Goal: Navigation & Orientation: Find specific page/section

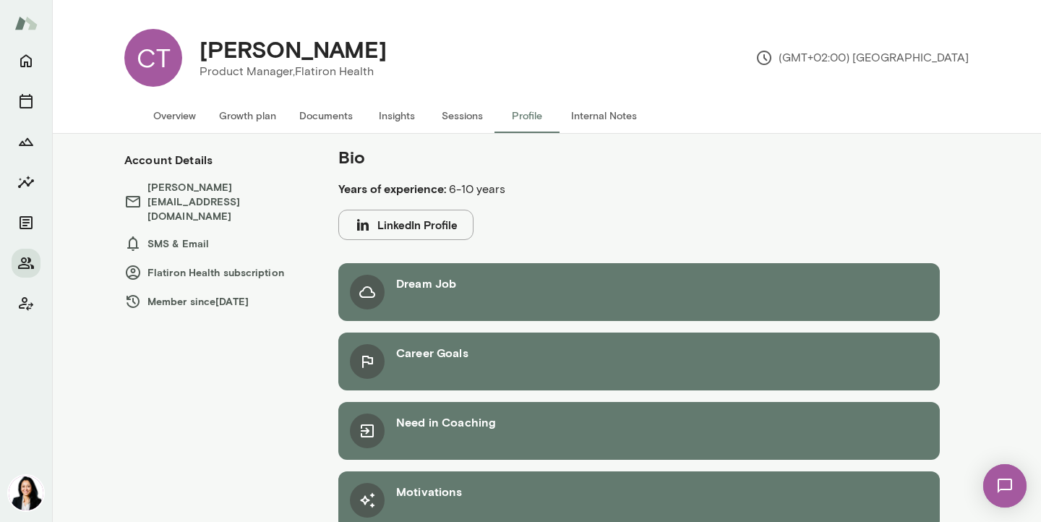
click at [251, 115] on button "Growth plan" at bounding box center [248, 115] width 80 height 35
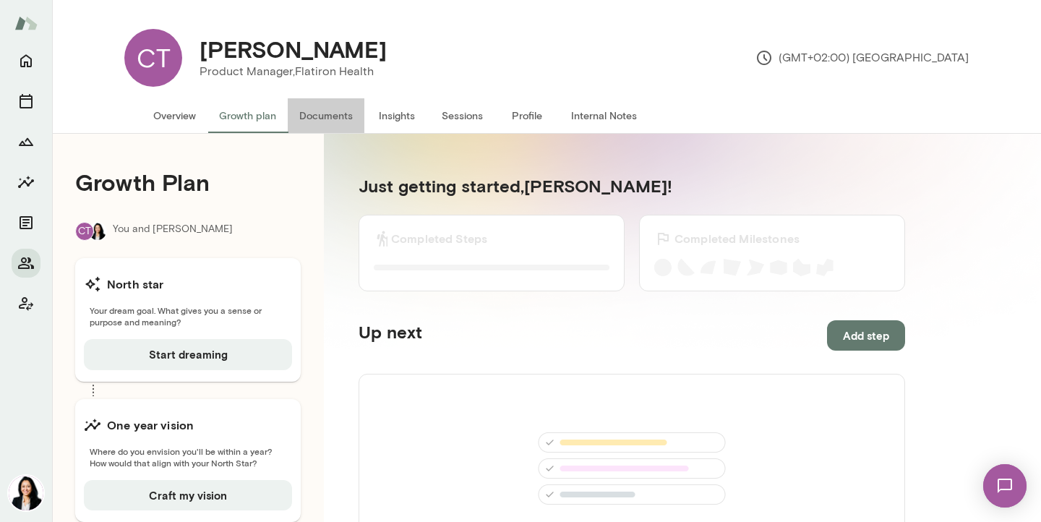
click at [333, 116] on button "Documents" at bounding box center [326, 115] width 77 height 35
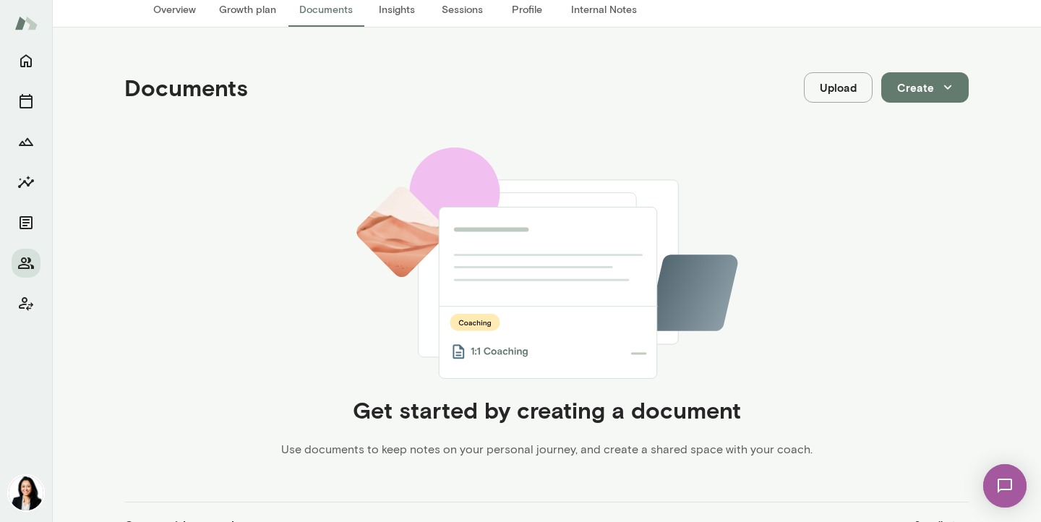
scroll to position [4, 0]
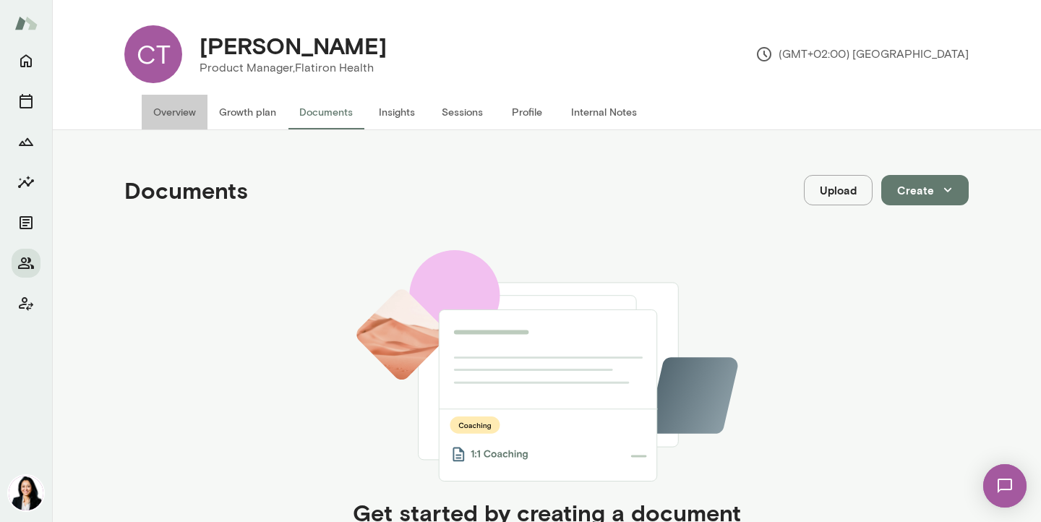
click at [184, 106] on button "Overview" at bounding box center [175, 112] width 66 height 35
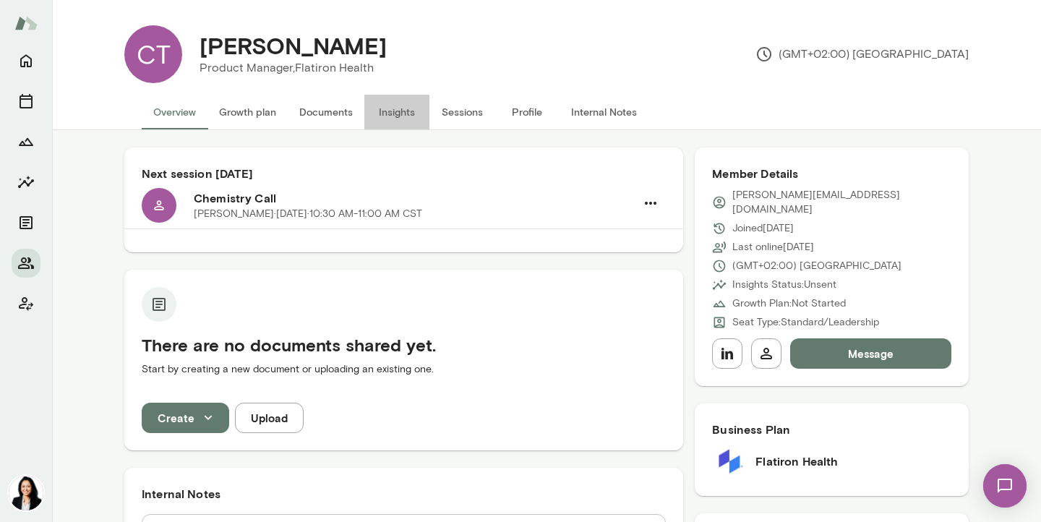
click at [408, 110] on button "Insights" at bounding box center [396, 112] width 65 height 35
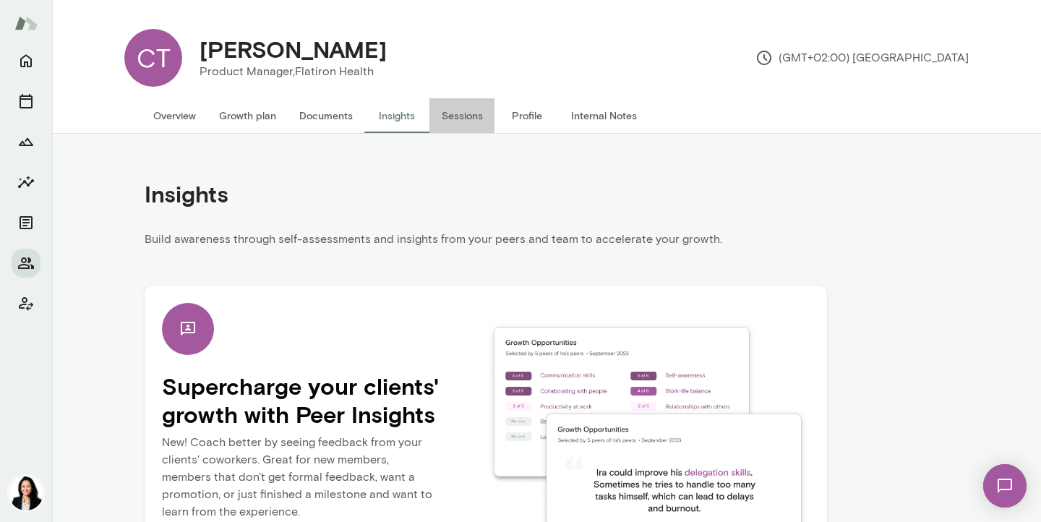
click at [461, 119] on button "Sessions" at bounding box center [462, 115] width 65 height 35
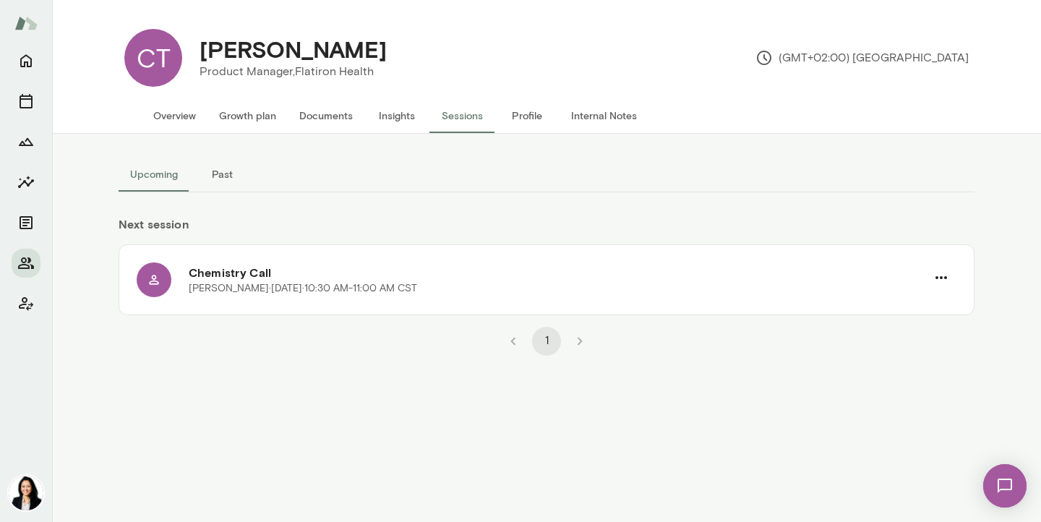
click at [521, 116] on button "Profile" at bounding box center [527, 115] width 65 height 35
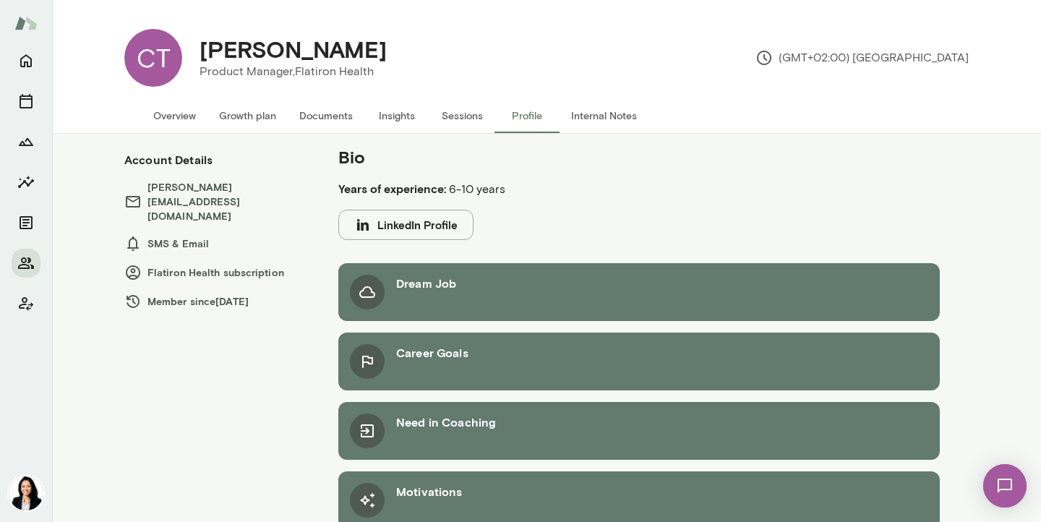
click at [620, 113] on button "Internal Notes" at bounding box center [604, 115] width 89 height 35
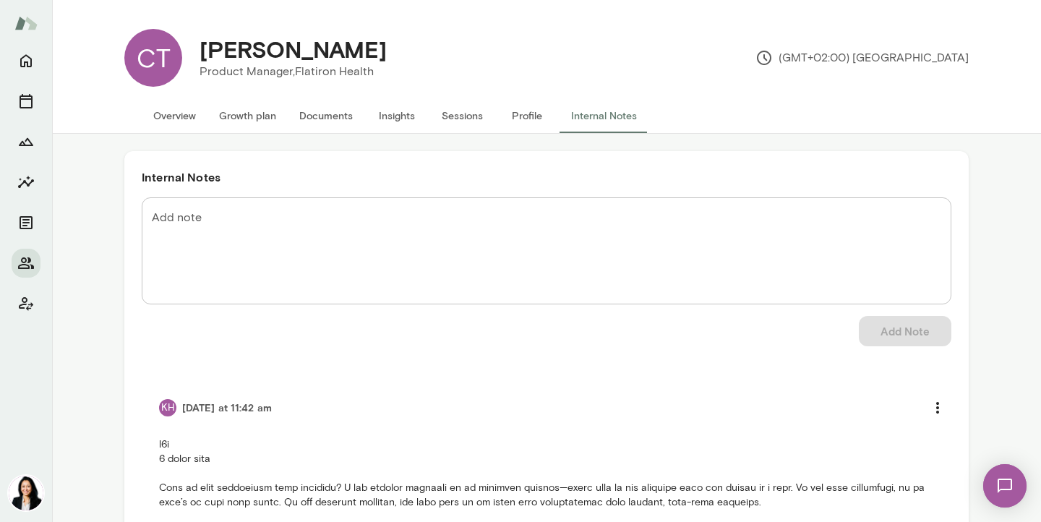
drag, startPoint x: 204, startPoint y: 46, endPoint x: 409, endPoint y: 46, distance: 205.4
click at [409, 46] on div "[PERSON_NAME] Product Manager, Flatiron Health (GMT+02:00) [GEOGRAPHIC_DATA]" at bounding box center [575, 58] width 787 height 58
copy h4 "[PERSON_NAME]"
click at [190, 114] on button "Overview" at bounding box center [175, 115] width 66 height 35
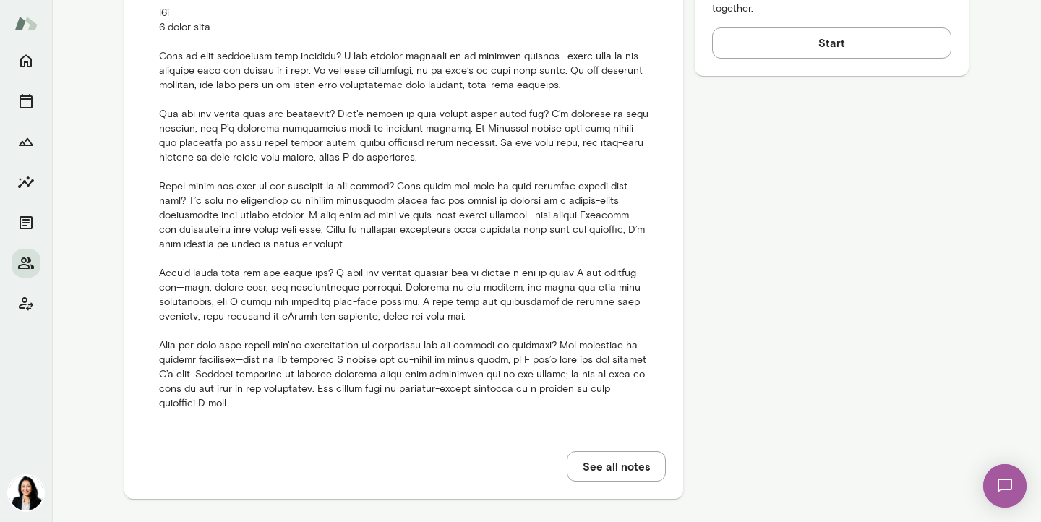
scroll to position [764, 0]
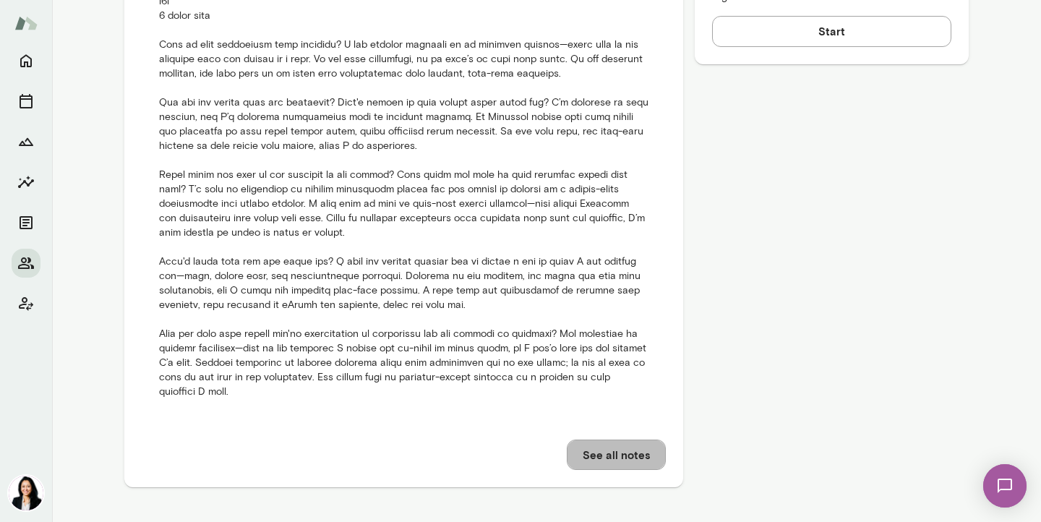
click at [615, 454] on button "See all notes" at bounding box center [616, 455] width 99 height 30
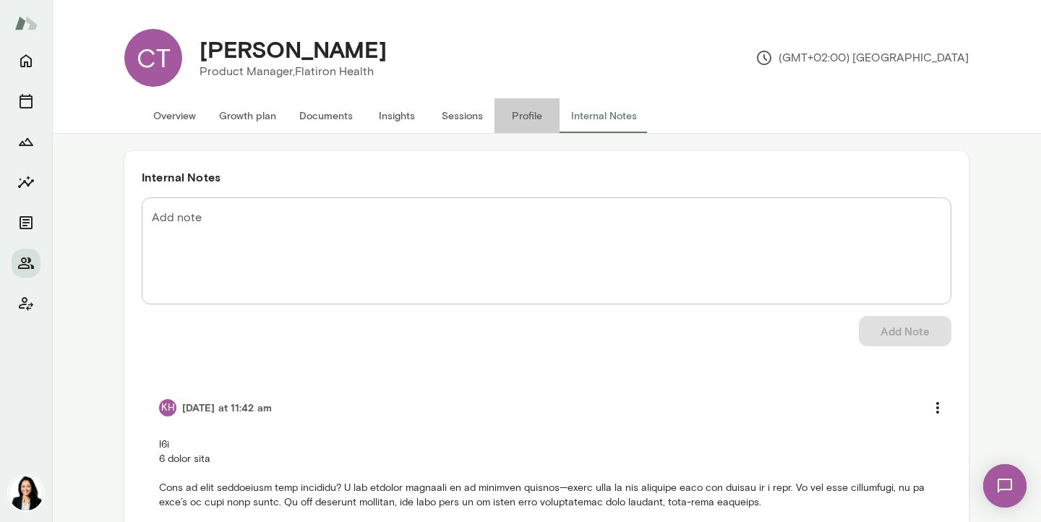
click at [520, 110] on button "Profile" at bounding box center [527, 115] width 65 height 35
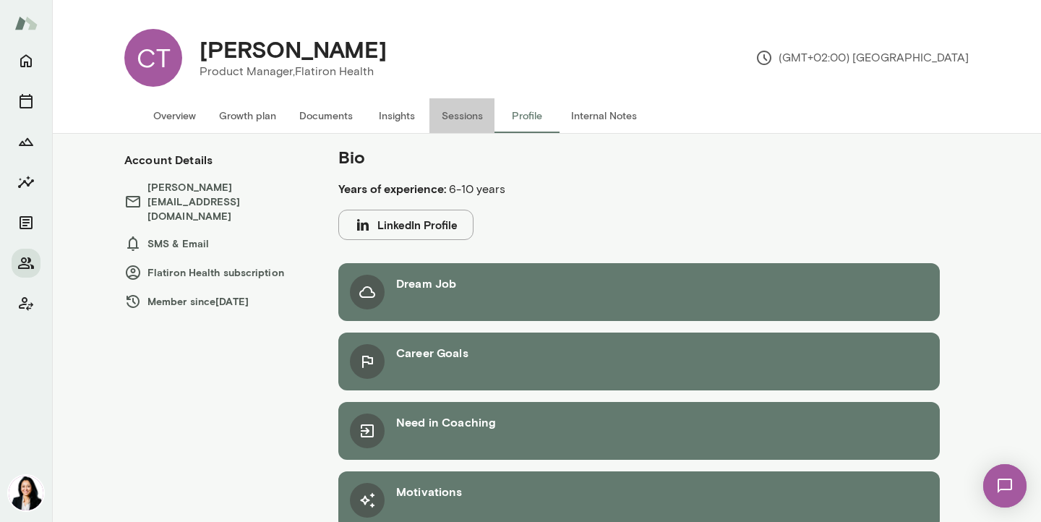
click at [450, 117] on button "Sessions" at bounding box center [462, 115] width 65 height 35
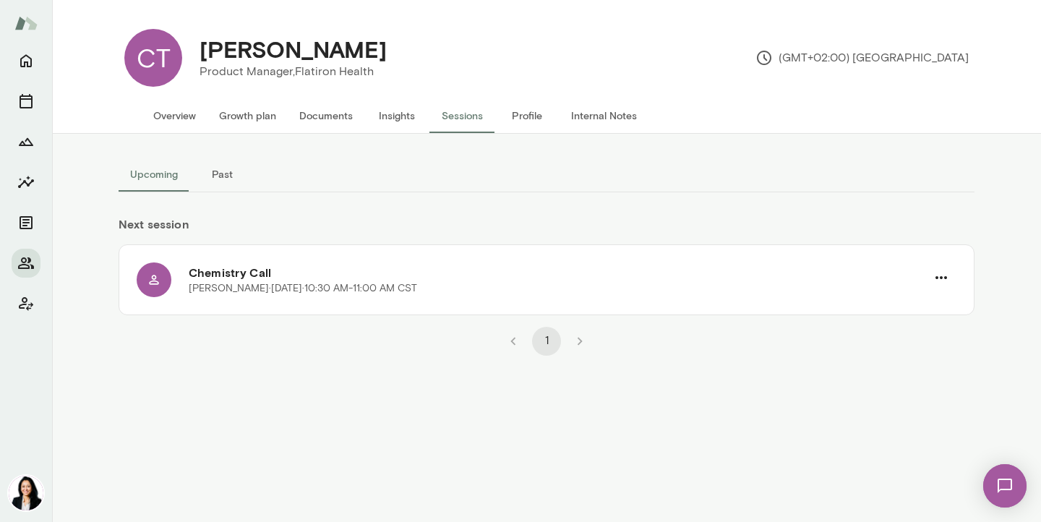
click at [390, 115] on button "Insights" at bounding box center [396, 115] width 65 height 35
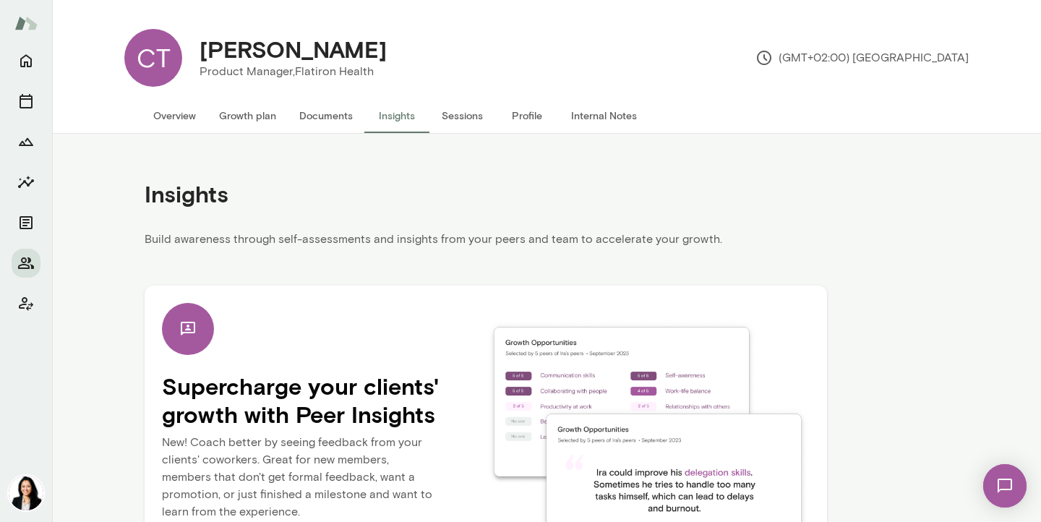
click at [323, 117] on button "Documents" at bounding box center [326, 115] width 77 height 35
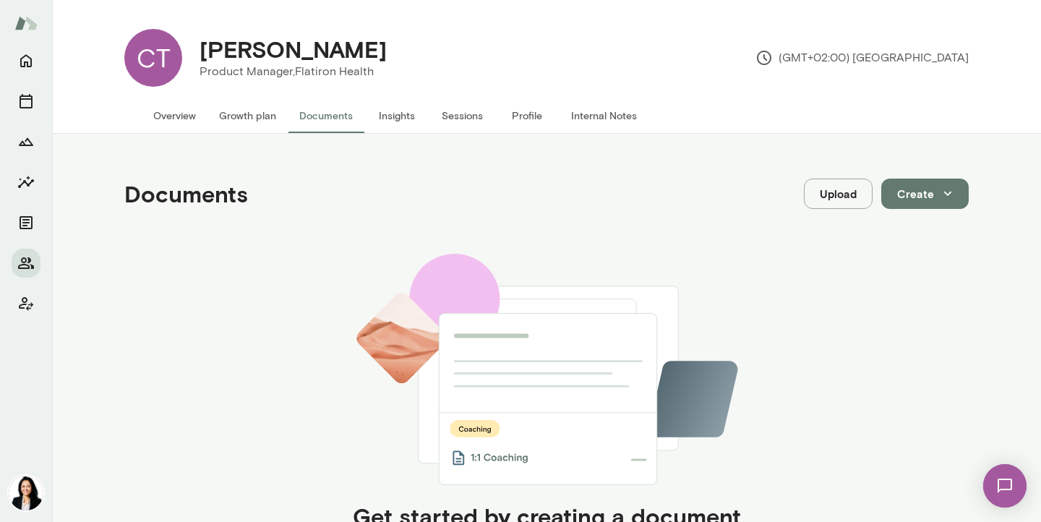
click at [254, 114] on button "Growth plan" at bounding box center [248, 115] width 80 height 35
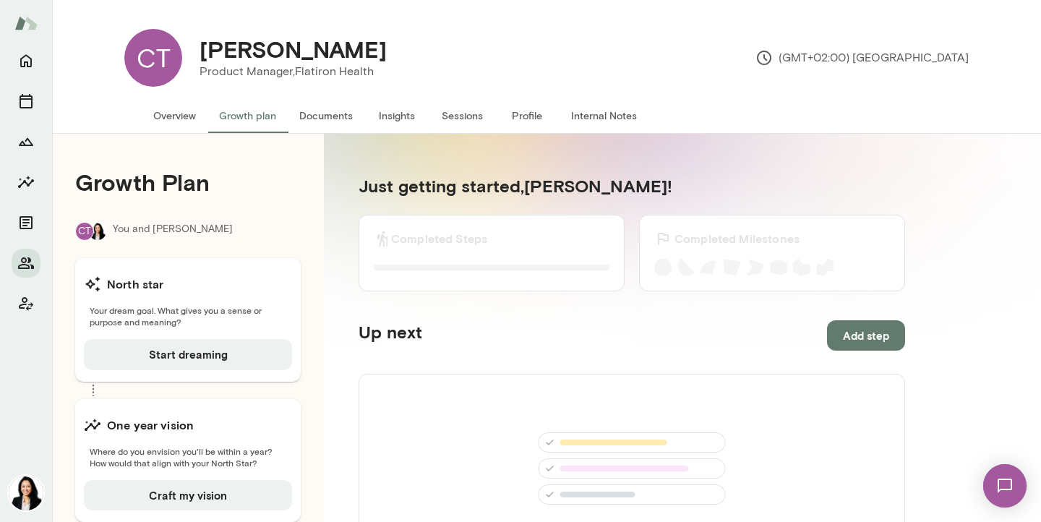
click at [188, 112] on button "Overview" at bounding box center [175, 115] width 66 height 35
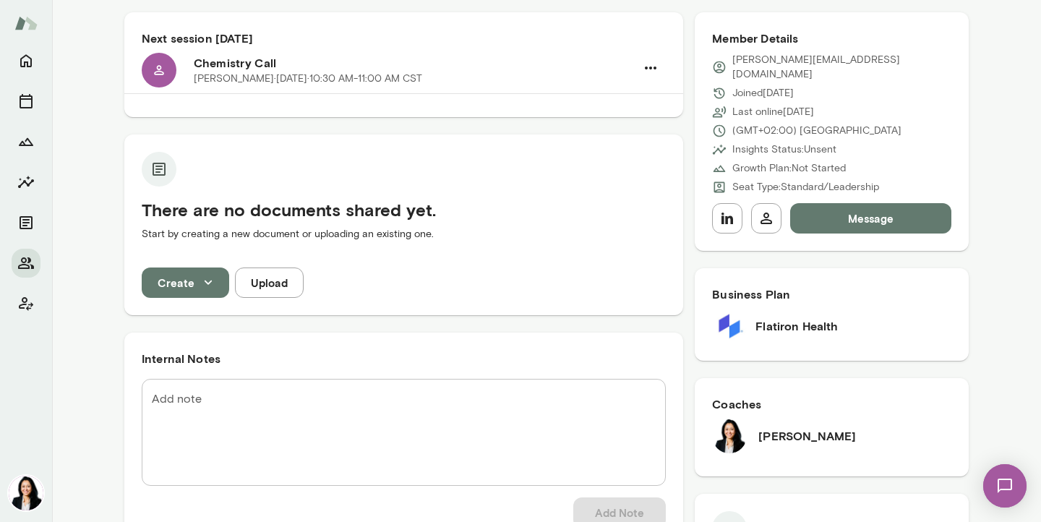
scroll to position [132, 0]
